Goal: Task Accomplishment & Management: Manage account settings

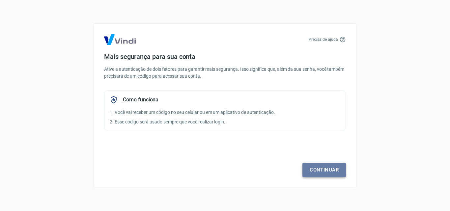
click at [322, 173] on link "Continuar" at bounding box center [323, 170] width 43 height 14
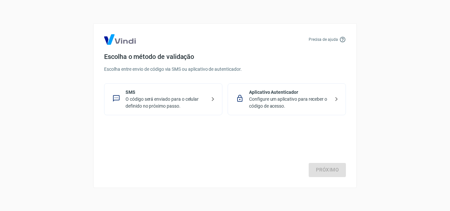
click at [330, 174] on div "Próximo" at bounding box center [225, 150] width 242 height 54
click at [133, 103] on p "O código será enviado para o celular definido no próximo passo." at bounding box center [165, 103] width 81 height 14
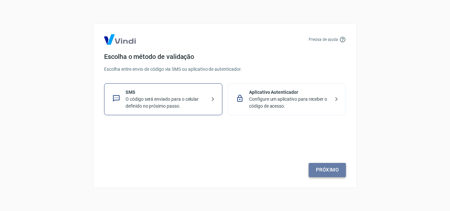
click at [335, 173] on link "Próximo" at bounding box center [327, 170] width 37 height 14
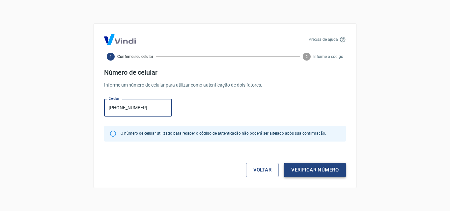
type input "[PHONE_NUMBER]"
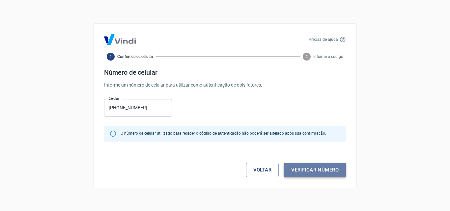
click at [296, 173] on button "Verificar número" at bounding box center [315, 170] width 62 height 14
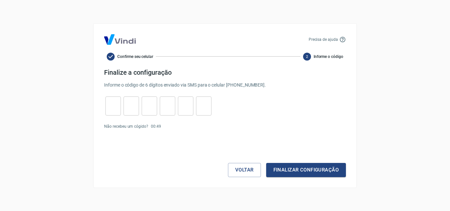
click at [112, 109] on input "tel" at bounding box center [112, 106] width 15 height 14
type input "9"
type input "7"
type input "2"
type input "4"
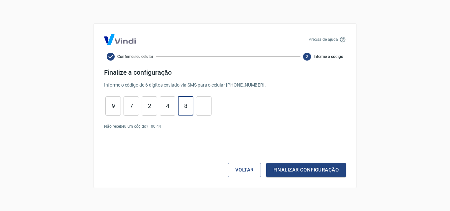
type input "8"
type input "4"
click at [288, 169] on button "Finalizar configuração" at bounding box center [306, 170] width 80 height 14
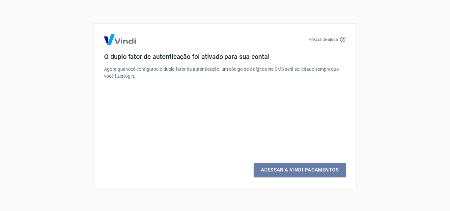
click at [288, 169] on link "Acessar a Vindi Pagamentos" at bounding box center [300, 170] width 92 height 14
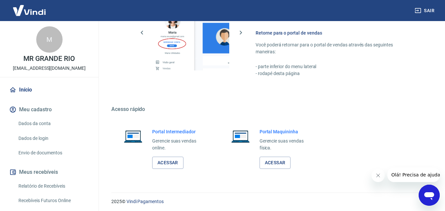
scroll to position [416, 0]
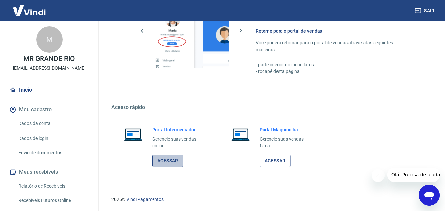
click at [159, 164] on link "Acessar" at bounding box center [167, 161] width 31 height 12
